Goal: Task Accomplishment & Management: Manage account settings

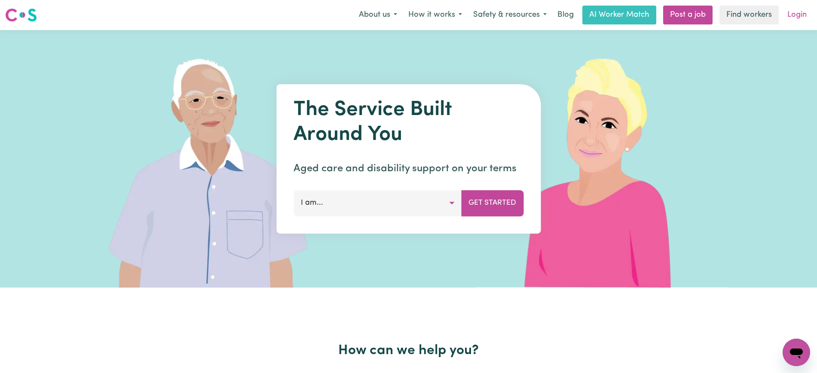
click at [797, 20] on link "Login" at bounding box center [797, 15] width 30 height 19
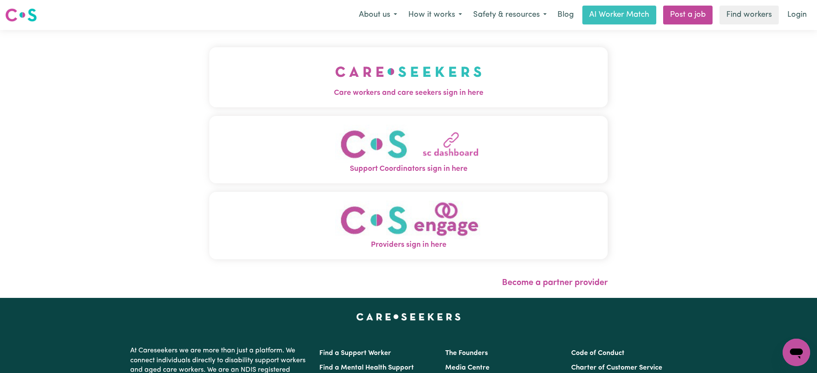
click at [479, 88] on span "Care workers and care seekers sign in here" at bounding box center [408, 93] width 398 height 11
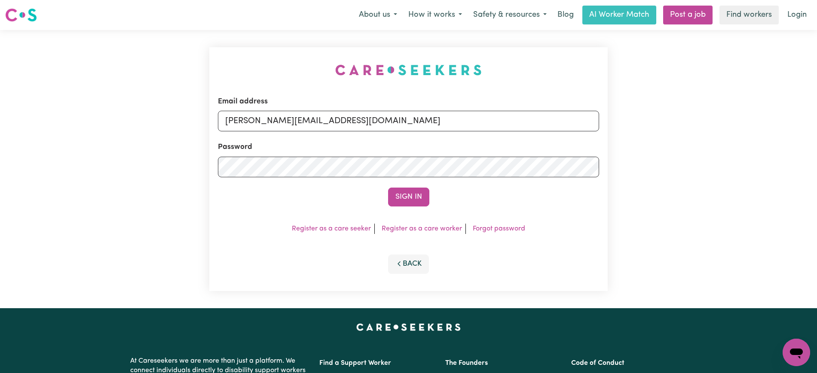
drag, startPoint x: 268, startPoint y: 70, endPoint x: 380, endPoint y: 98, distance: 114.7
click at [270, 70] on div "Email address yvonne@careseekers.com.au Password Sign In Register as a care see…" at bounding box center [408, 169] width 409 height 278
click at [378, 122] on input "yvonne@careseekers.com.au" at bounding box center [408, 121] width 381 height 21
drag, startPoint x: 276, startPoint y: 121, endPoint x: 517, endPoint y: 120, distance: 241.4
click at [516, 121] on input "SUPERUSER~1047182563@qq.com" at bounding box center [408, 121] width 381 height 21
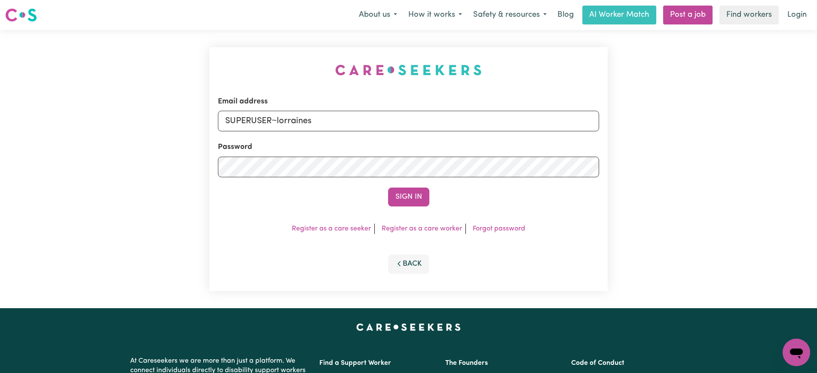
type input "superuser~LorraineSullivanYS@careseekers.com.au"
click at [388, 188] on button "Sign In" at bounding box center [408, 197] width 41 height 19
